Goal: Find specific page/section: Find specific page/section

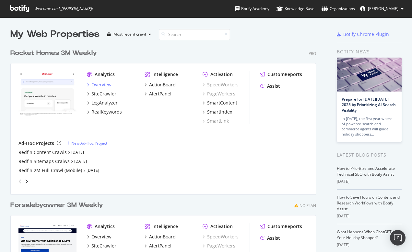
scroll to position [252, 412]
click at [97, 84] on div "Overview" at bounding box center [101, 85] width 20 height 6
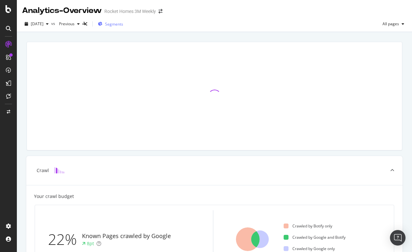
click at [122, 23] on span "Segments" at bounding box center [114, 24] width 18 height 6
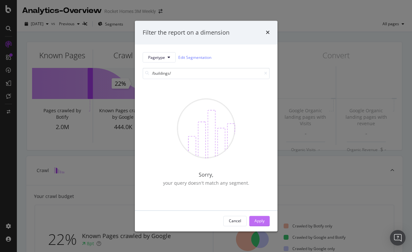
type input "/buildings/"
click at [259, 222] on div "Apply" at bounding box center [259, 222] width 10 height 6
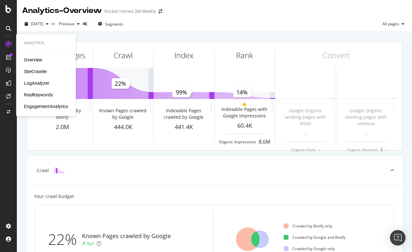
click at [37, 70] on div "SiteCrawler" at bounding box center [35, 71] width 23 height 6
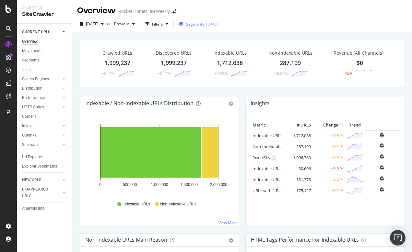
click at [202, 26] on span "Segments" at bounding box center [195, 24] width 18 height 6
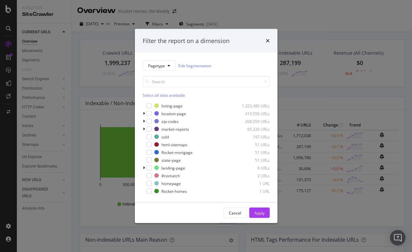
click at [171, 20] on div "Filter the report on a dimension Pagetype Edit Segmentation Select all data ava…" at bounding box center [206, 126] width 412 height 252
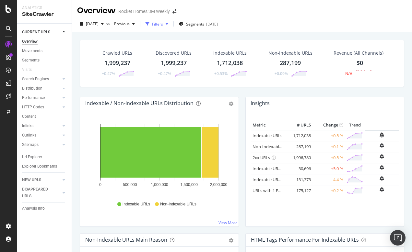
click at [163, 24] on div "Filters" at bounding box center [157, 24] width 11 height 6
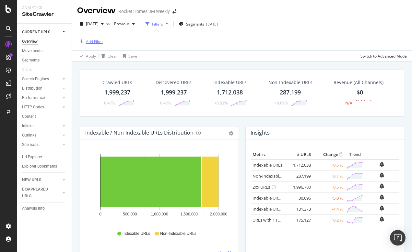
click at [93, 39] on div "Add Filter" at bounding box center [90, 41] width 26 height 7
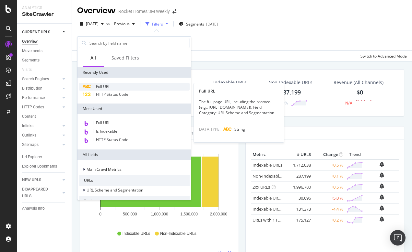
click at [109, 85] on span "Full URL" at bounding box center [103, 87] width 14 height 6
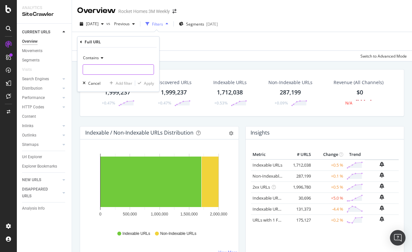
click at [100, 69] on input "text" at bounding box center [118, 69] width 71 height 10
type input "/buildings/"
click at [144, 86] on div "Apply" at bounding box center [149, 84] width 10 height 6
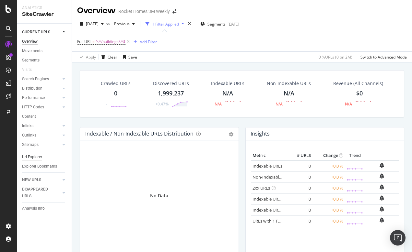
click at [30, 158] on div "Url Explorer" at bounding box center [32, 157] width 20 height 7
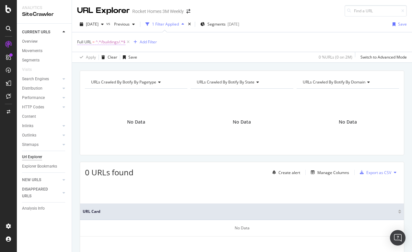
click at [118, 43] on span "^.*/buildings/.*$" at bounding box center [111, 42] width 30 height 9
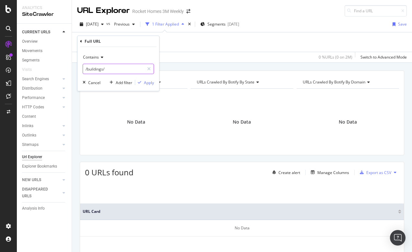
click at [103, 67] on input "/buildings/" at bounding box center [113, 69] width 61 height 10
type input "/building/"
click at [152, 82] on div "Apply" at bounding box center [149, 83] width 10 height 6
